Goal: Task Accomplishment & Management: Use online tool/utility

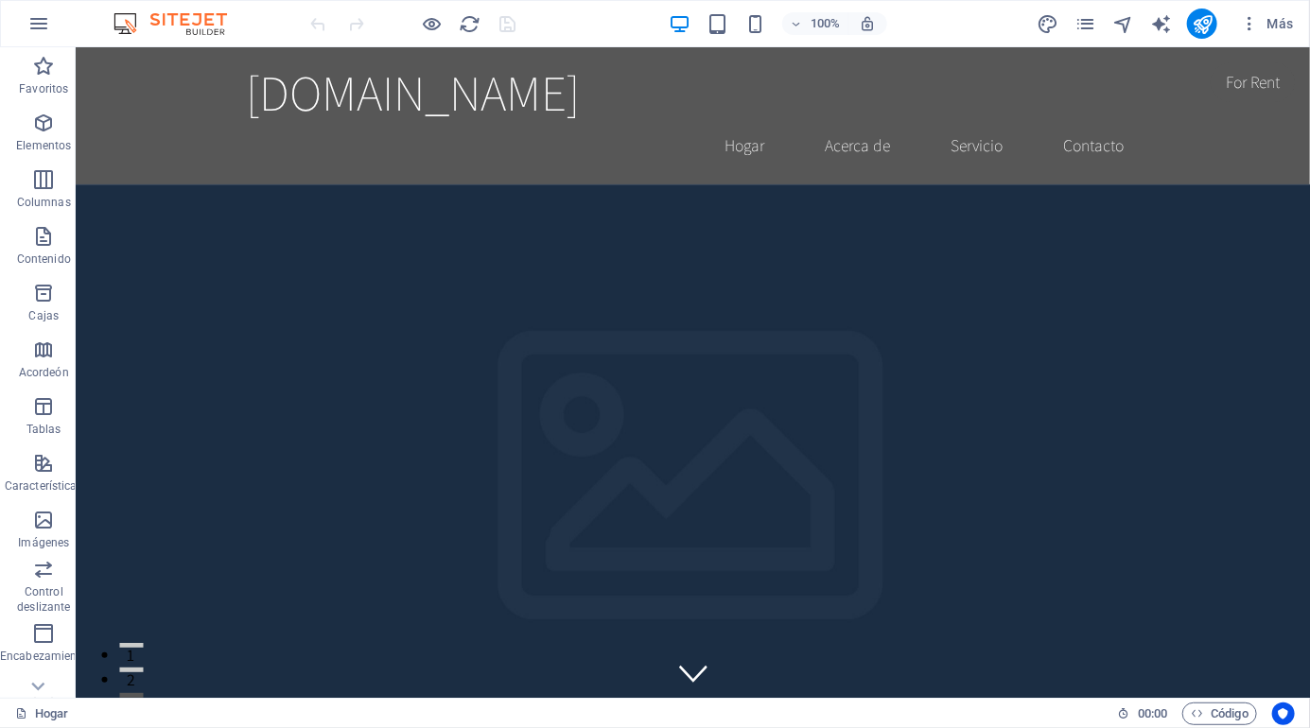
click at [604, 53] on div "[DOMAIN_NAME] Hogar Acerca de Servicio Contacto" at bounding box center [692, 114] width 1235 height 137
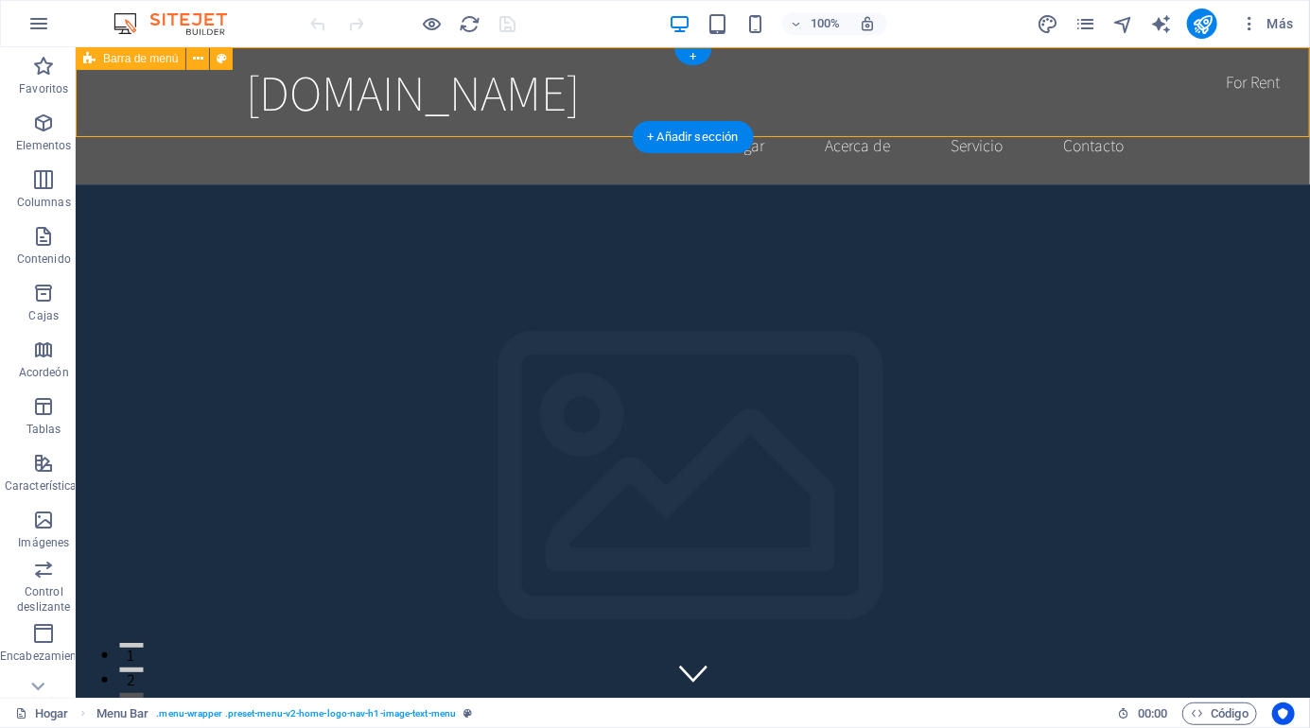
click at [610, 104] on div "[DOMAIN_NAME]" at bounding box center [692, 91] width 893 height 60
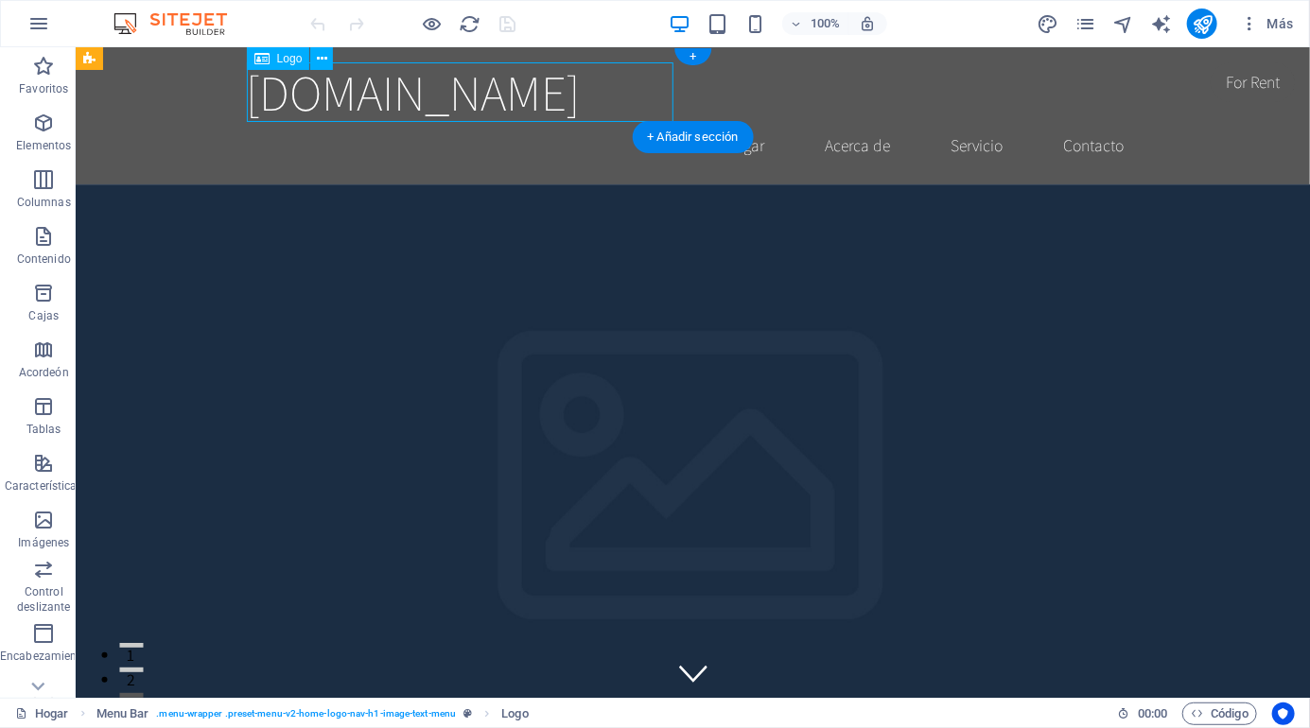
click at [630, 96] on div "[DOMAIN_NAME]" at bounding box center [692, 91] width 893 height 60
click at [652, 89] on div "[DOMAIN_NAME]" at bounding box center [692, 91] width 893 height 60
click at [647, 103] on div "[DOMAIN_NAME]" at bounding box center [692, 91] width 893 height 60
click at [666, 96] on div "[DOMAIN_NAME]" at bounding box center [692, 91] width 893 height 60
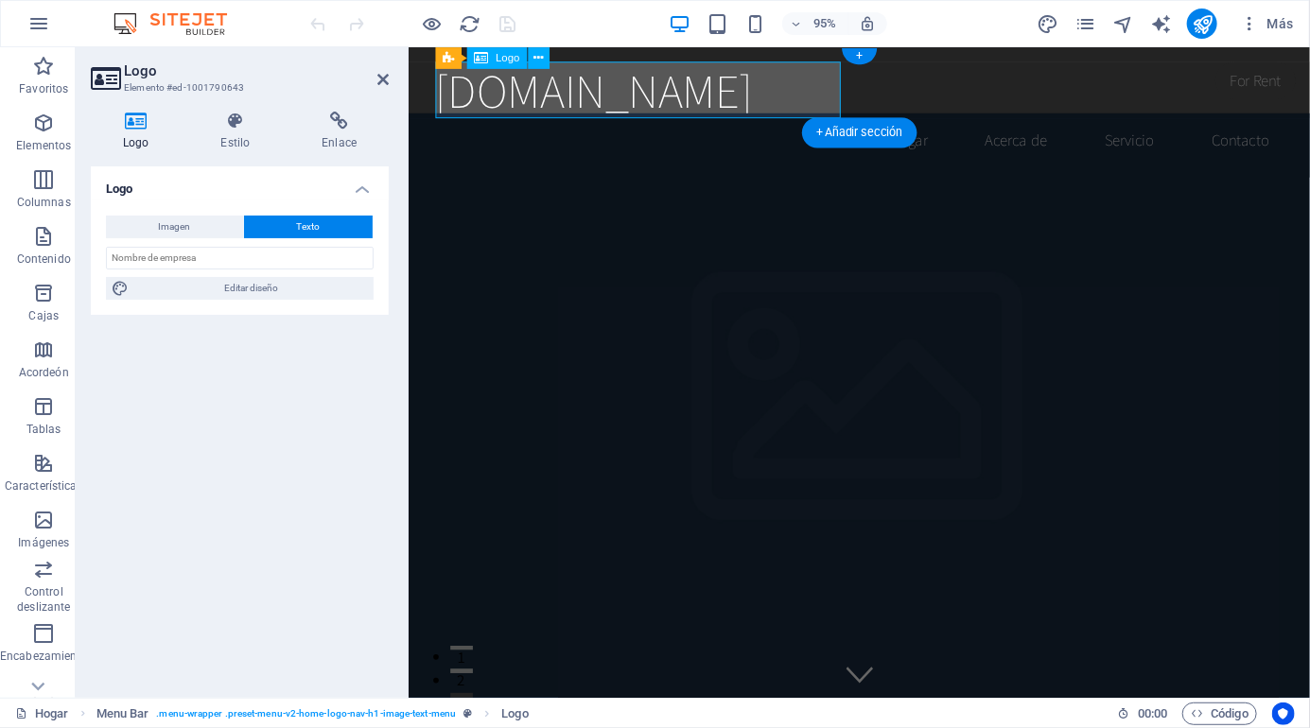
click at [837, 86] on div "[DOMAIN_NAME]" at bounding box center [882, 92] width 893 height 60
click at [365, 72] on h2 "Logo" at bounding box center [256, 70] width 265 height 17
click at [359, 75] on h2 "Logo" at bounding box center [256, 70] width 265 height 17
click at [388, 79] on icon at bounding box center [382, 79] width 11 height 15
